Goal: Task Accomplishment & Management: Manage account settings

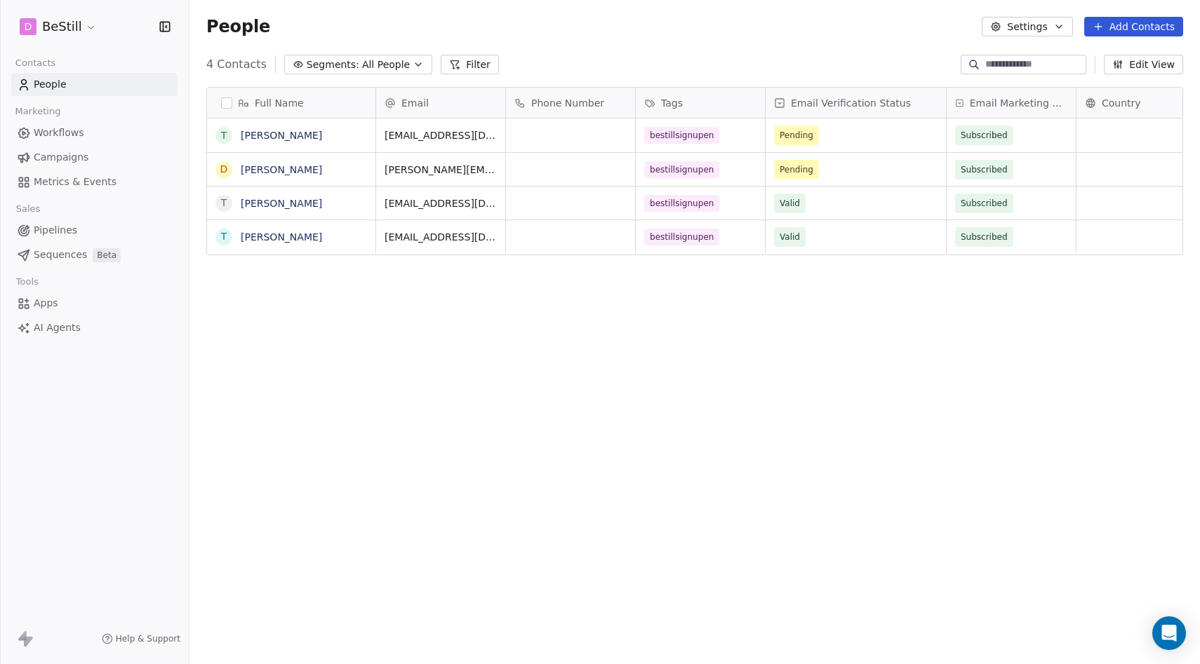
scroll to position [584, 1010]
click at [73, 132] on span "Workflows" at bounding box center [59, 133] width 51 height 15
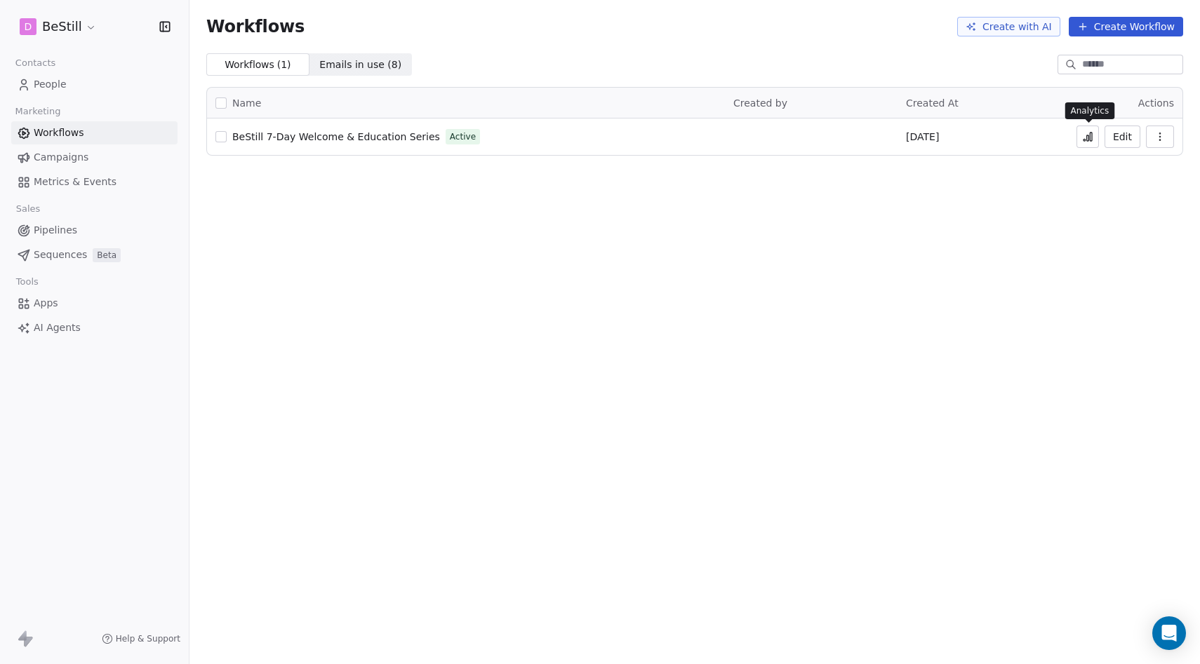
click at [1085, 133] on icon at bounding box center [1087, 136] width 11 height 11
click at [55, 79] on span "People" at bounding box center [50, 84] width 33 height 15
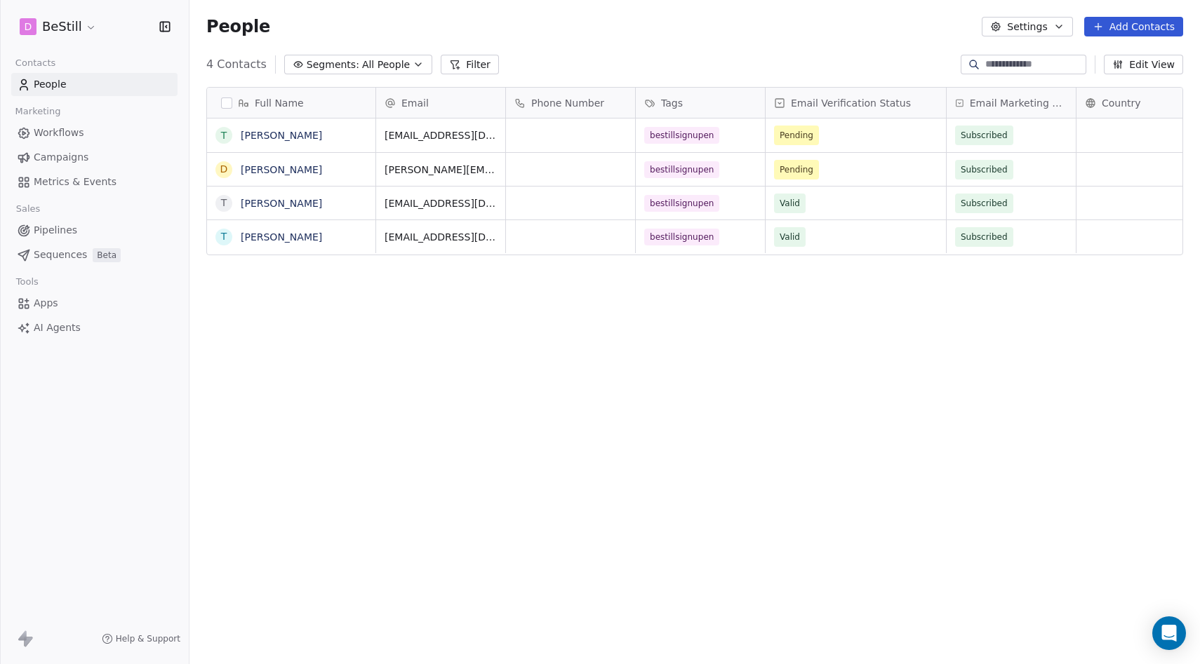
scroll to position [584, 1010]
click at [252, 204] on link "[PERSON_NAME]" at bounding box center [281, 203] width 81 height 11
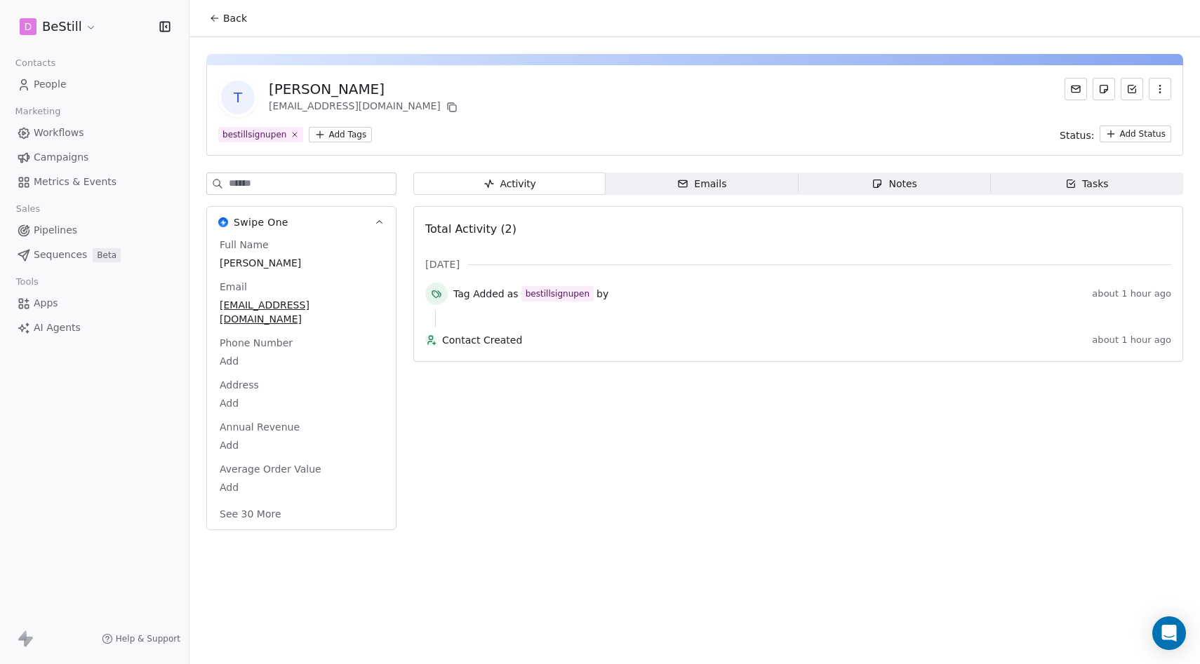
click at [726, 175] on span "Emails Emails" at bounding box center [701, 184] width 192 height 22
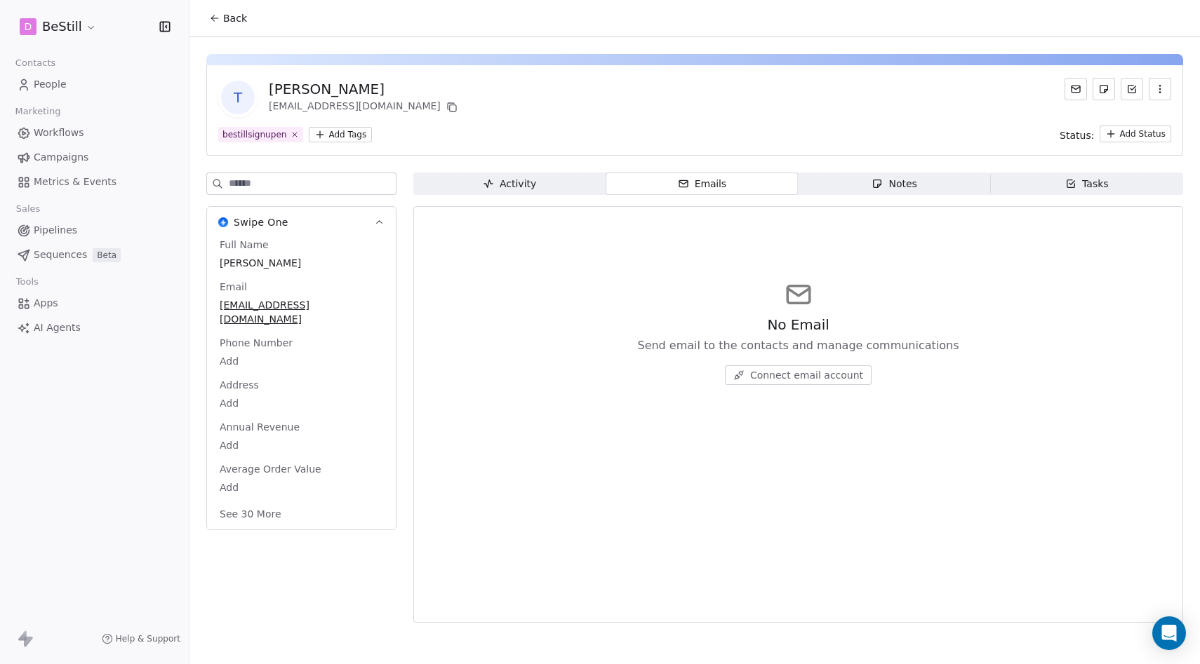
click at [503, 189] on div "Activity" at bounding box center [509, 184] width 53 height 15
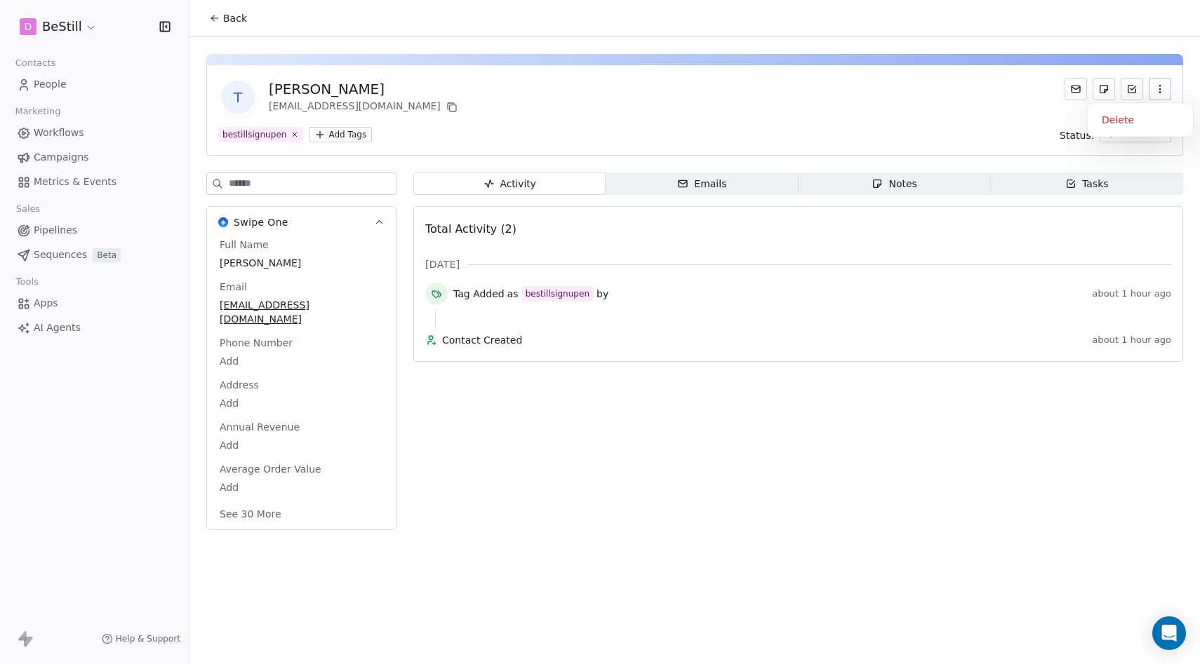
click at [1160, 93] on icon "button" at bounding box center [1159, 92] width 1 height 1
click at [1119, 115] on div "Delete" at bounding box center [1140, 120] width 94 height 22
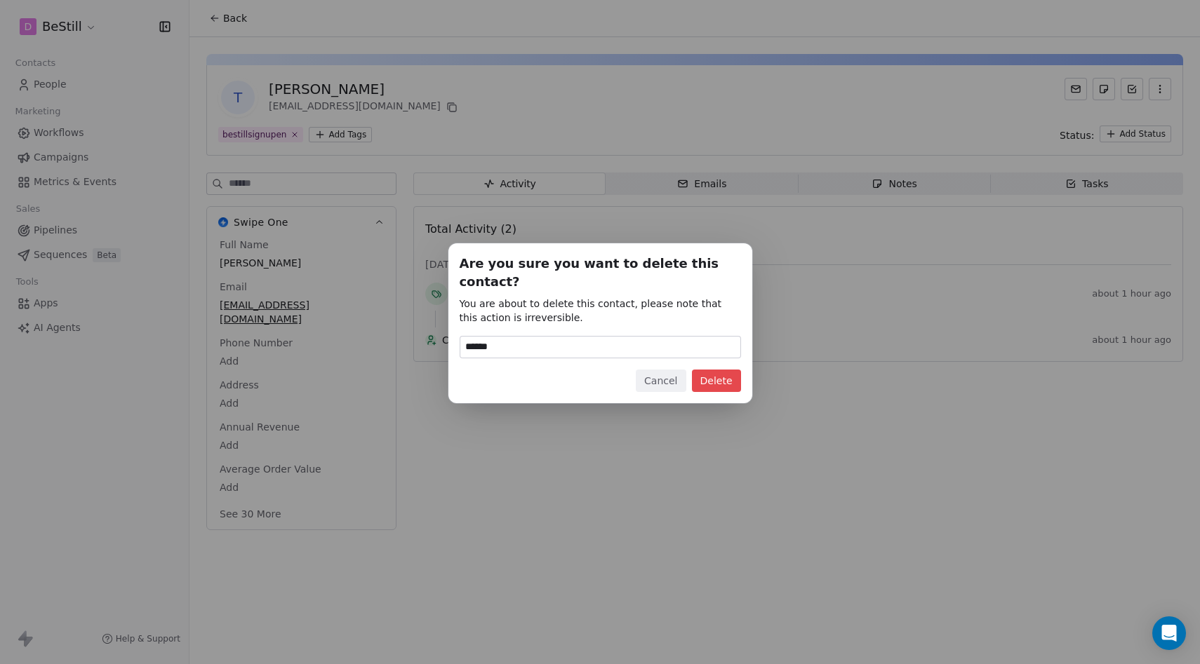
type input "******"
click at [725, 370] on button "Delete" at bounding box center [716, 381] width 49 height 22
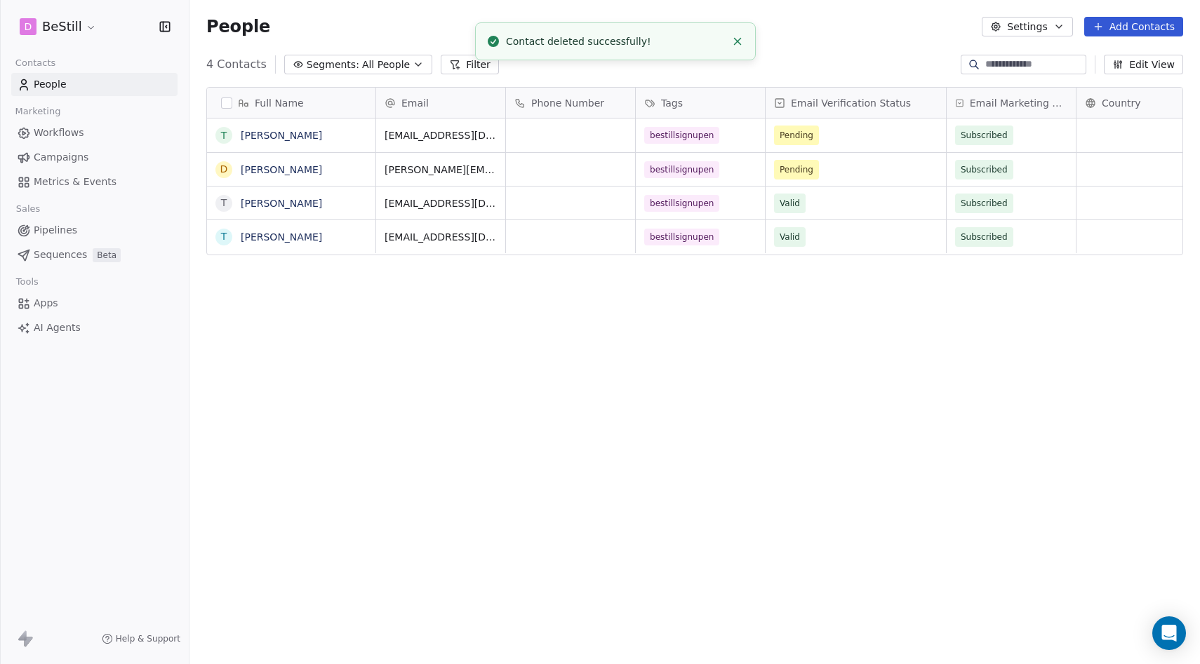
scroll to position [584, 1010]
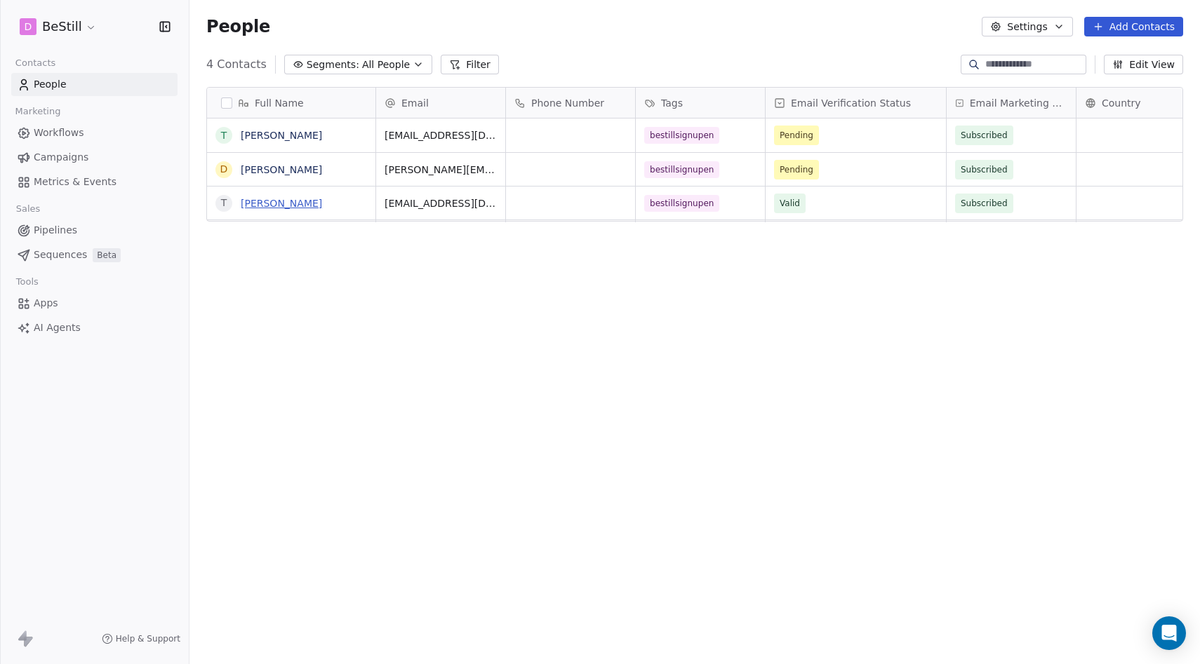
click at [252, 205] on link "[PERSON_NAME]" at bounding box center [281, 203] width 81 height 11
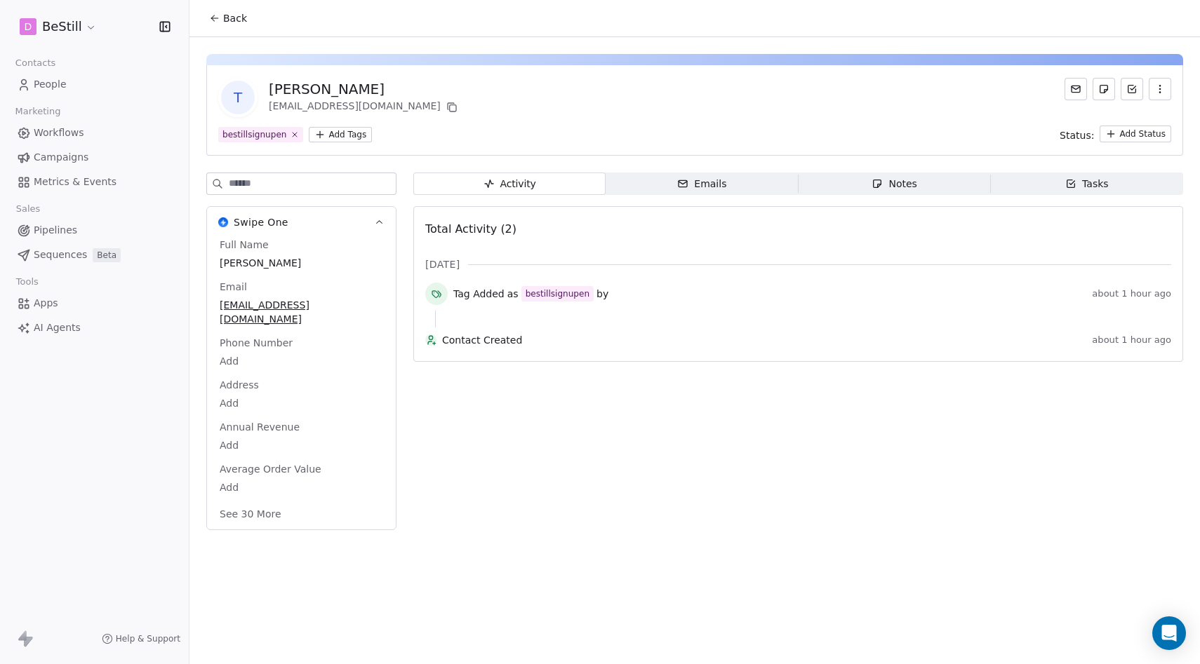
click at [678, 184] on icon "button" at bounding box center [682, 183] width 11 height 11
